Goal: Task Accomplishment & Management: Use online tool/utility

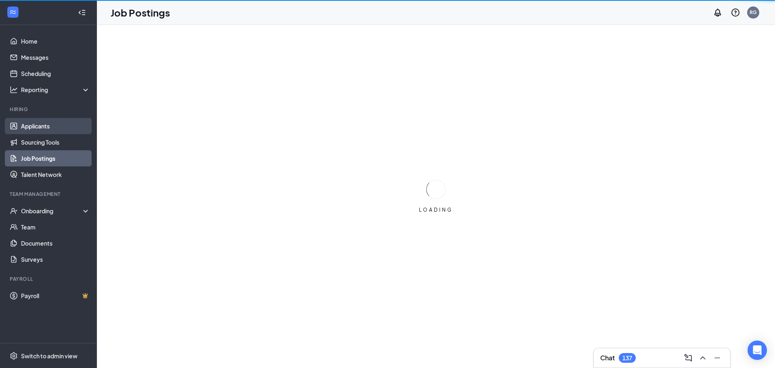
click at [42, 128] on link "Applicants" at bounding box center [55, 126] width 69 height 16
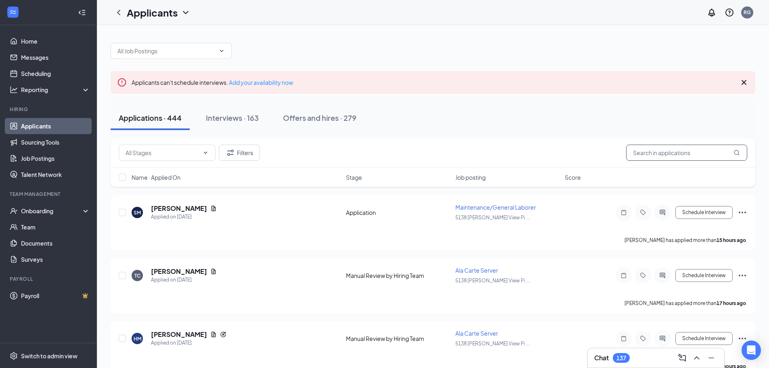
click at [641, 152] on input "text" at bounding box center [686, 152] width 121 height 16
click at [217, 208] on icon "Document" at bounding box center [213, 208] width 6 height 6
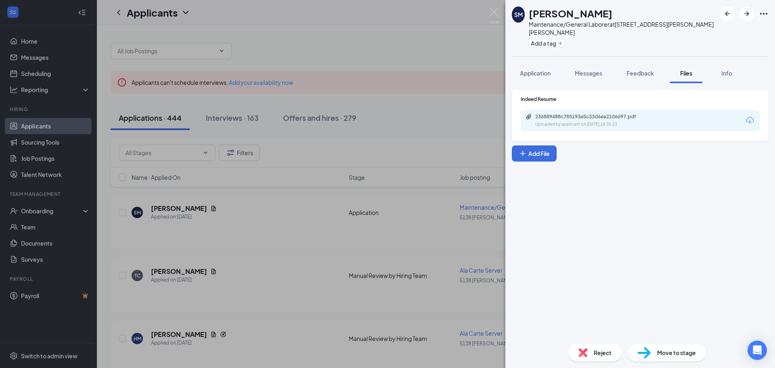
click at [749, 117] on icon "Download" at bounding box center [750, 120] width 8 height 7
click at [494, 13] on img at bounding box center [494, 16] width 10 height 16
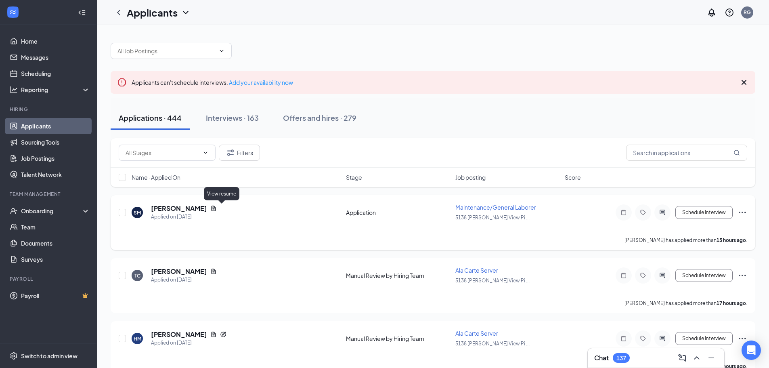
click at [216, 208] on icon "Document" at bounding box center [213, 207] width 4 height 5
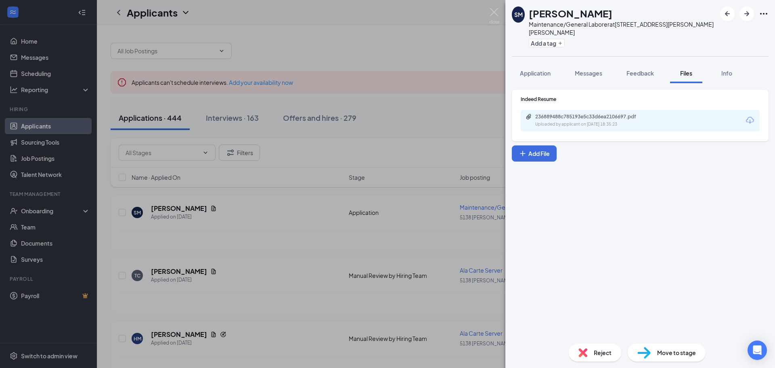
click at [751, 117] on icon "Download" at bounding box center [750, 120] width 8 height 7
click at [589, 69] on span "Messages" at bounding box center [588, 72] width 27 height 7
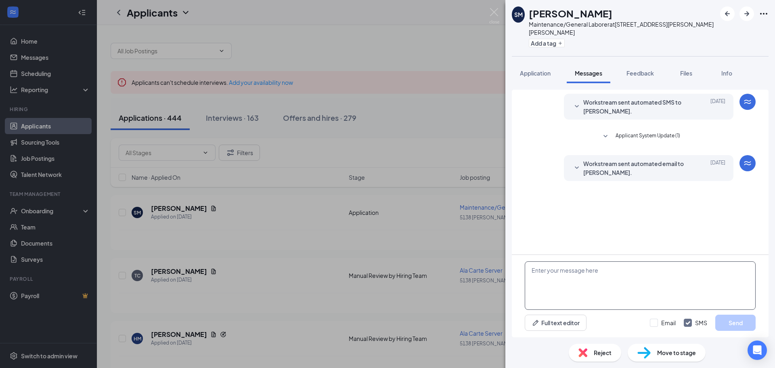
click at [544, 272] on textarea at bounding box center [640, 285] width 231 height 48
type textarea "s"
type textarea "[PERSON_NAME]"
click at [493, 13] on img at bounding box center [494, 16] width 10 height 16
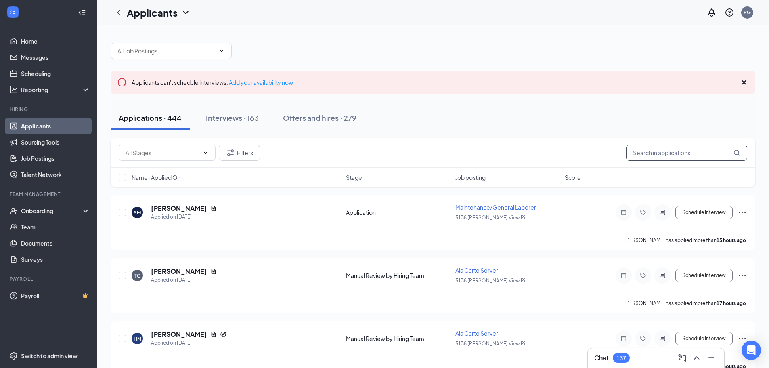
click at [695, 153] on input "text" at bounding box center [686, 152] width 121 height 16
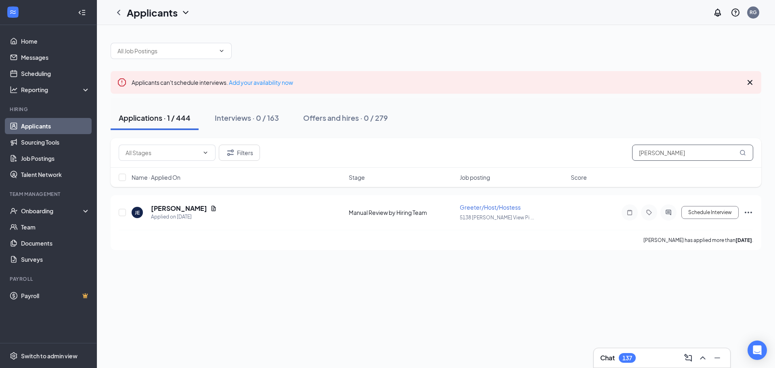
type input "[PERSON_NAME]"
click at [668, 156] on input "[PERSON_NAME]" at bounding box center [692, 152] width 121 height 16
click at [666, 157] on input "[PERSON_NAME]" at bounding box center [692, 152] width 121 height 16
